Goal: Entertainment & Leisure: Consume media (video, audio)

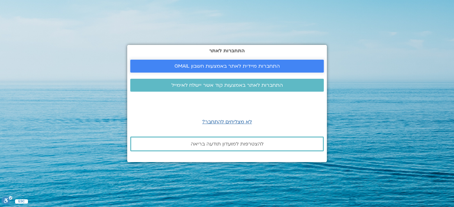
click at [211, 65] on span "התחברות מיידית לאתר באמצעות חשבון GMAIL" at bounding box center [226, 66] width 105 height 6
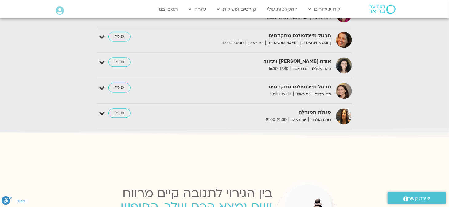
scroll to position [656, 0]
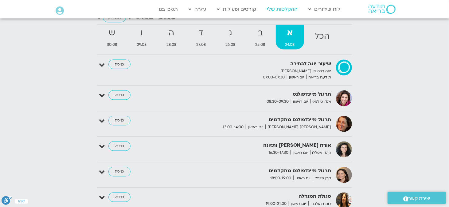
click at [281, 7] on link "ההקלטות שלי" at bounding box center [282, 9] width 37 height 12
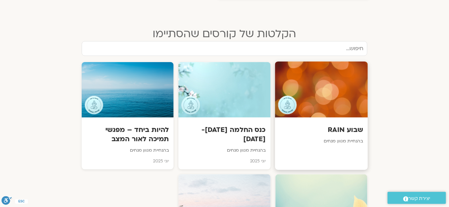
scroll to position [430, 0]
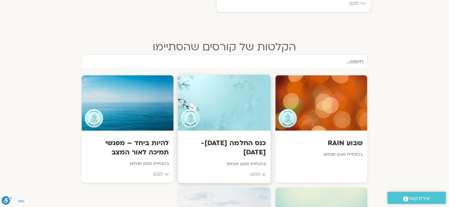
click at [222, 120] on div at bounding box center [224, 103] width 93 height 56
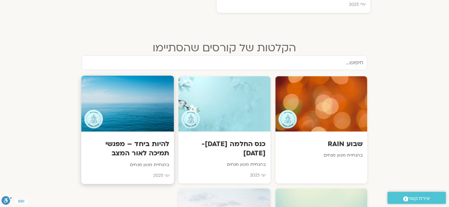
click at [122, 103] on div at bounding box center [127, 104] width 93 height 56
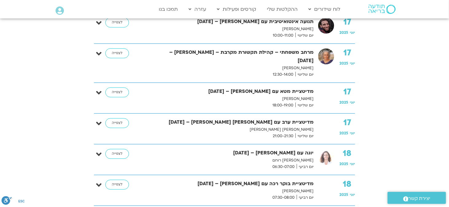
scroll to position [768, 0]
